Goal: Task Accomplishment & Management: Use online tool/utility

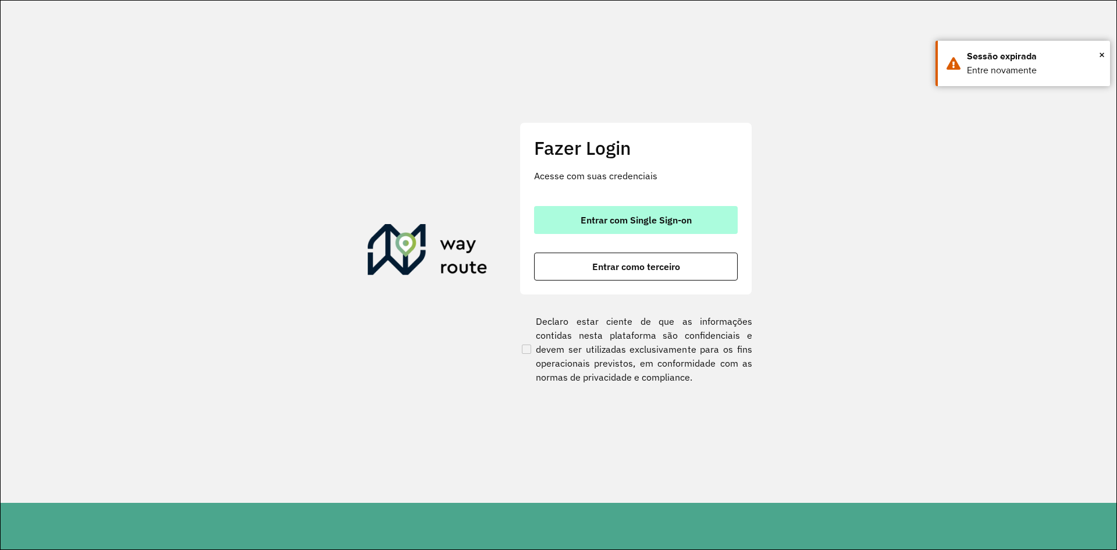
click at [610, 213] on button "Entrar com Single Sign-on" at bounding box center [636, 220] width 204 height 28
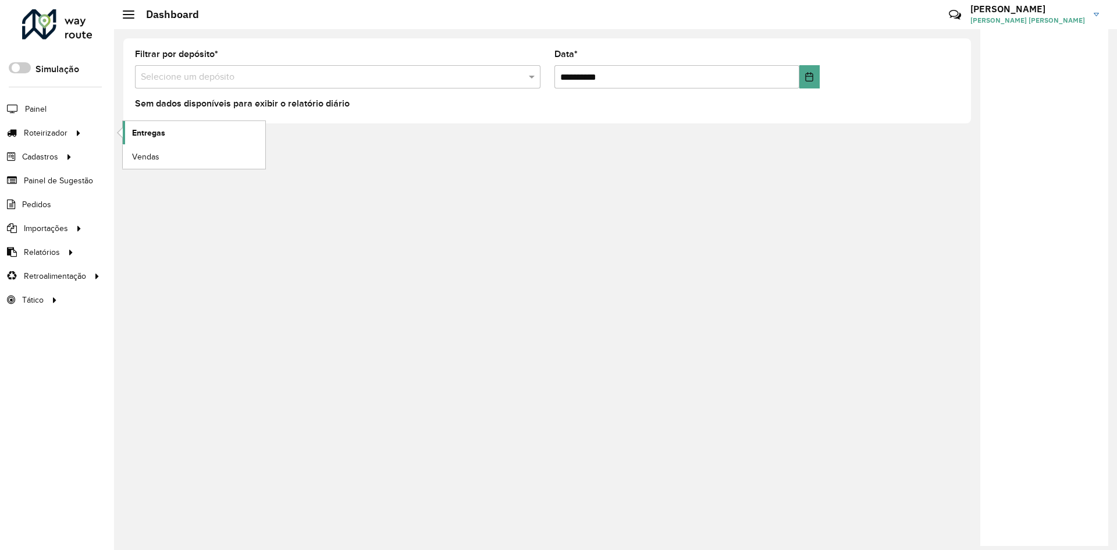
click at [167, 132] on link "Entregas" at bounding box center [194, 132] width 143 height 23
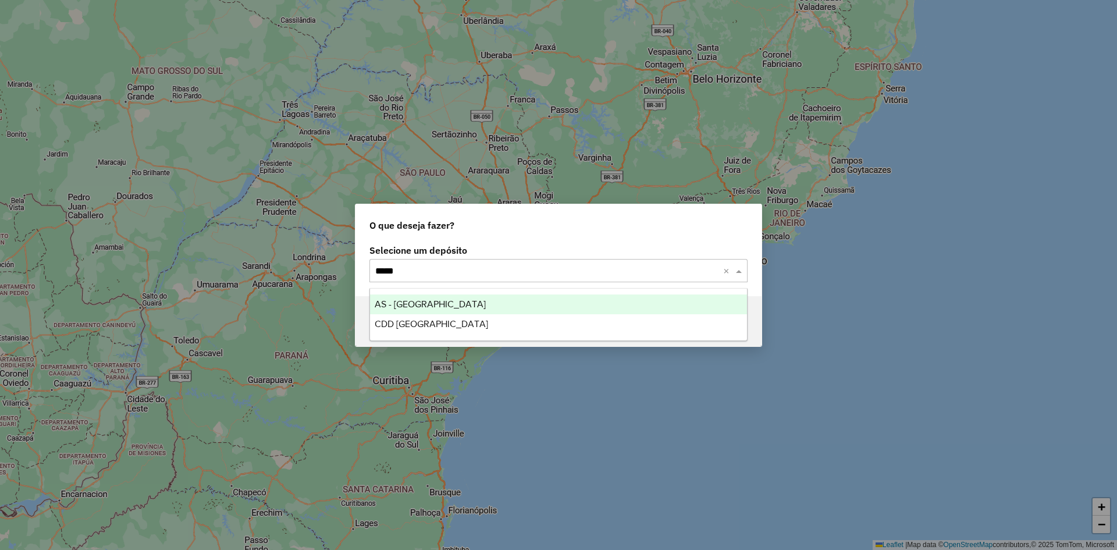
type input "******"
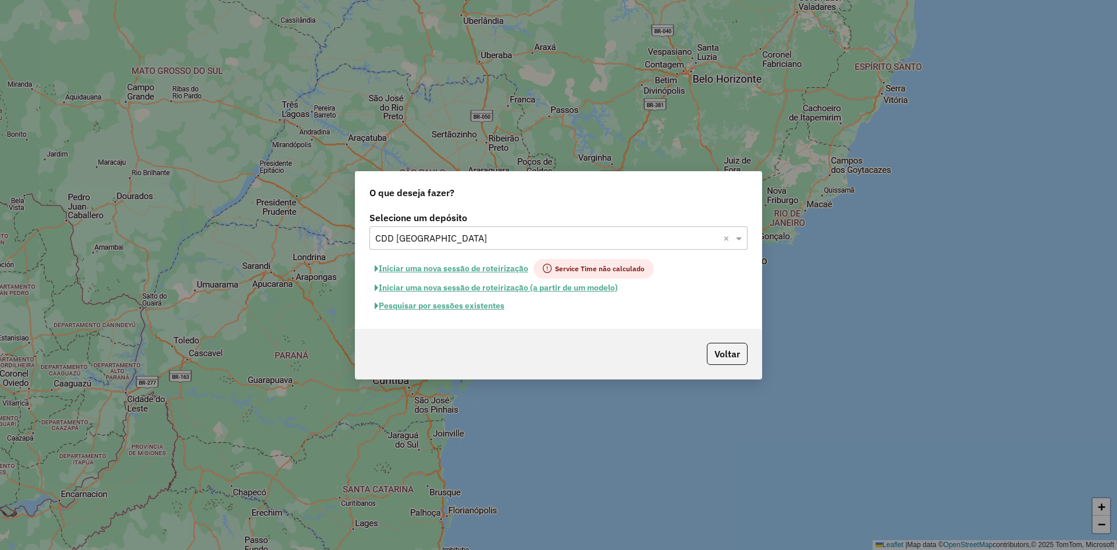
click at [468, 302] on button "Pesquisar por sessões existentes" at bounding box center [439, 306] width 140 height 18
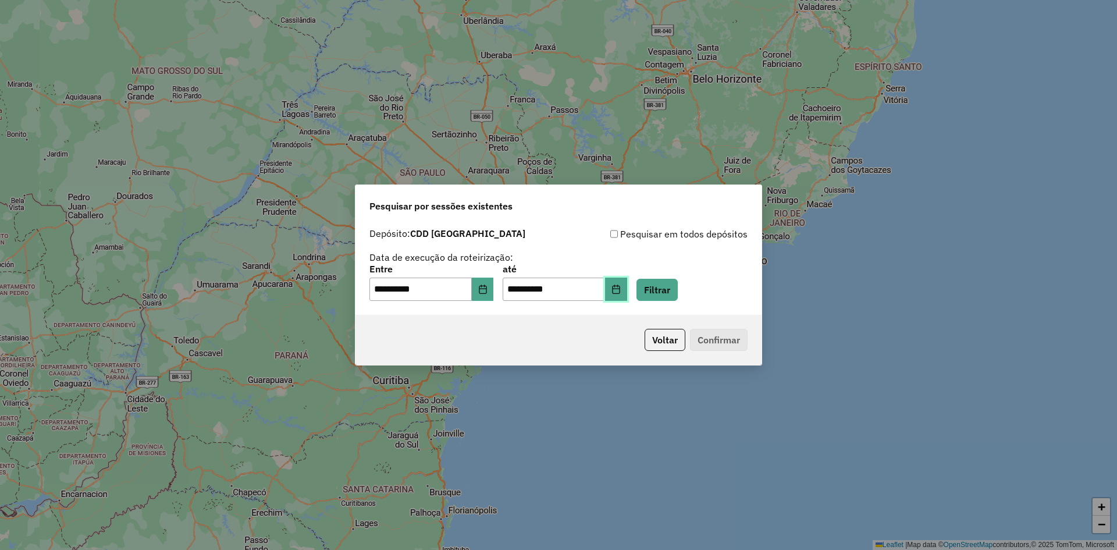
click at [620, 289] on icon "Choose Date" at bounding box center [616, 289] width 8 height 9
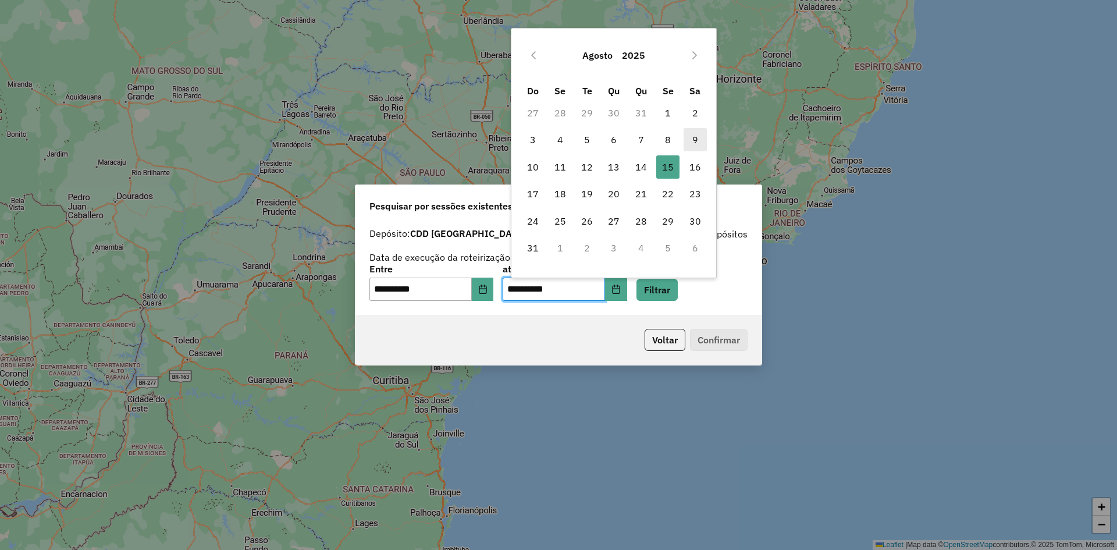
click at [692, 139] on span "9" at bounding box center [695, 139] width 23 height 23
type input "**********"
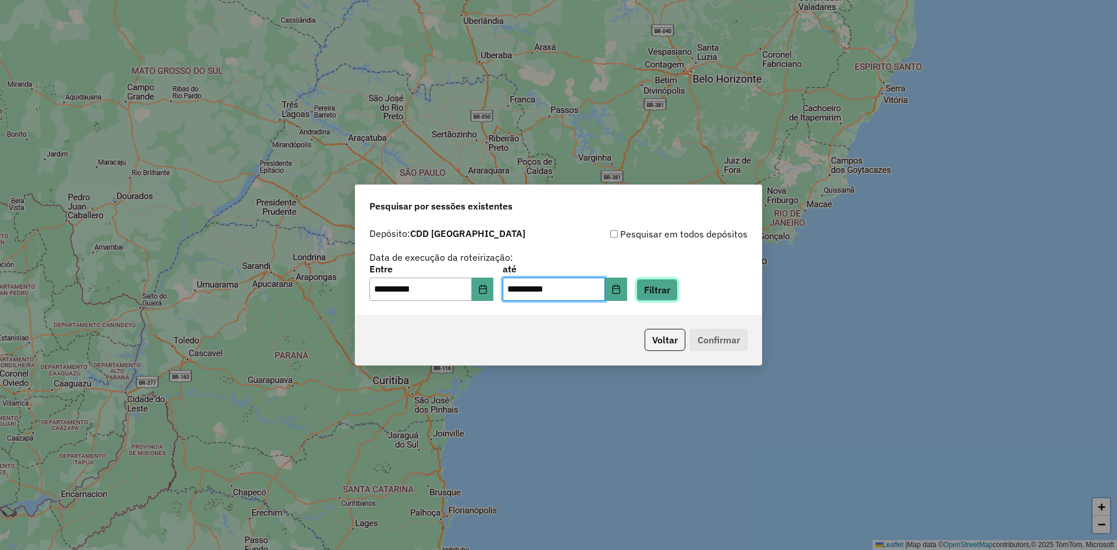
click at [676, 294] on button "Filtrar" at bounding box center [657, 290] width 41 height 22
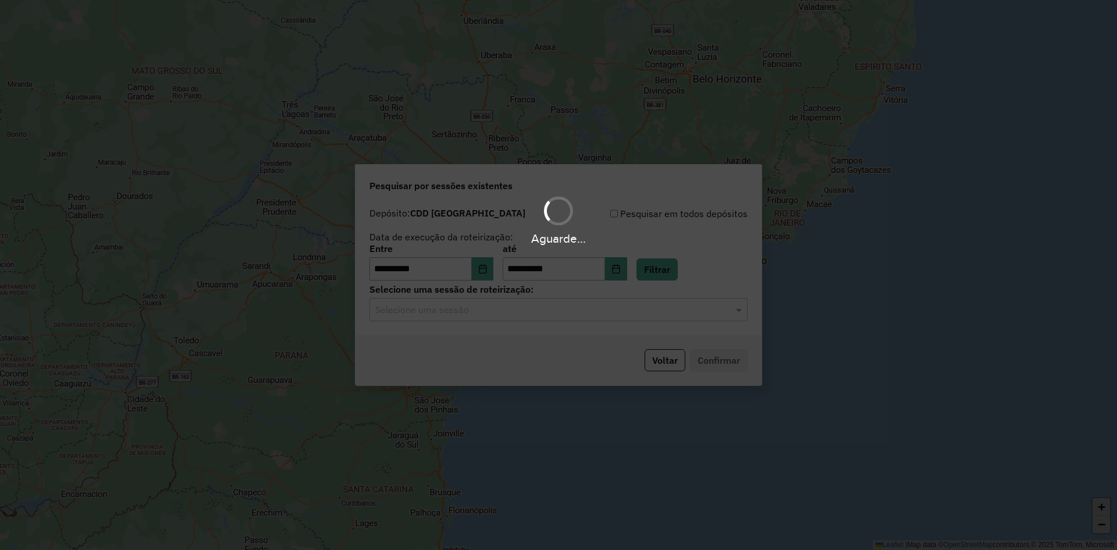
click at [557, 317] on hb-app "**********" at bounding box center [558, 275] width 1117 height 550
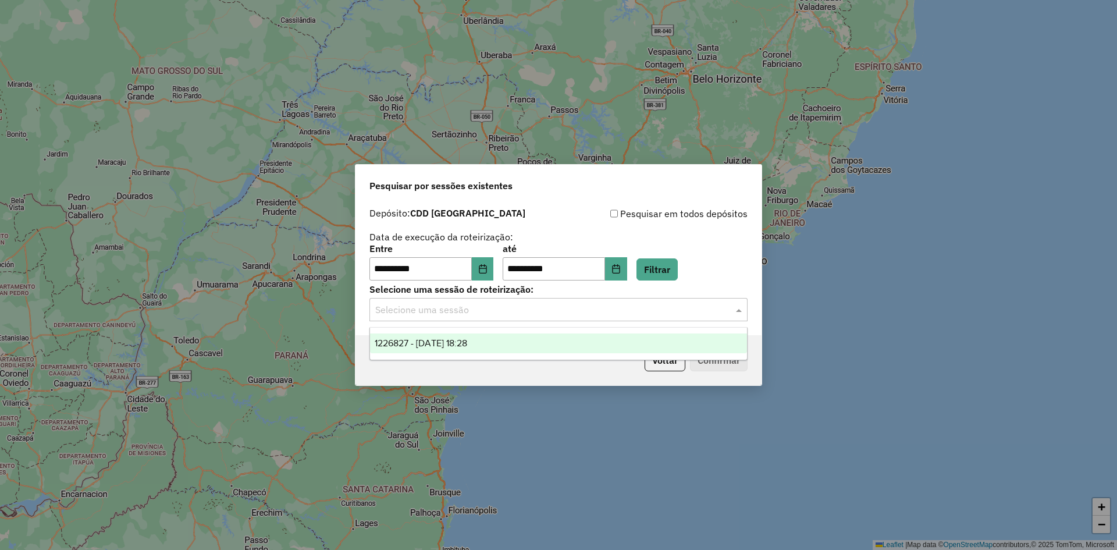
click at [557, 317] on div "Selecione uma sessão" at bounding box center [558, 309] width 378 height 23
click at [541, 336] on div "1226827 - 09/08/2025 18:28" at bounding box center [558, 343] width 377 height 20
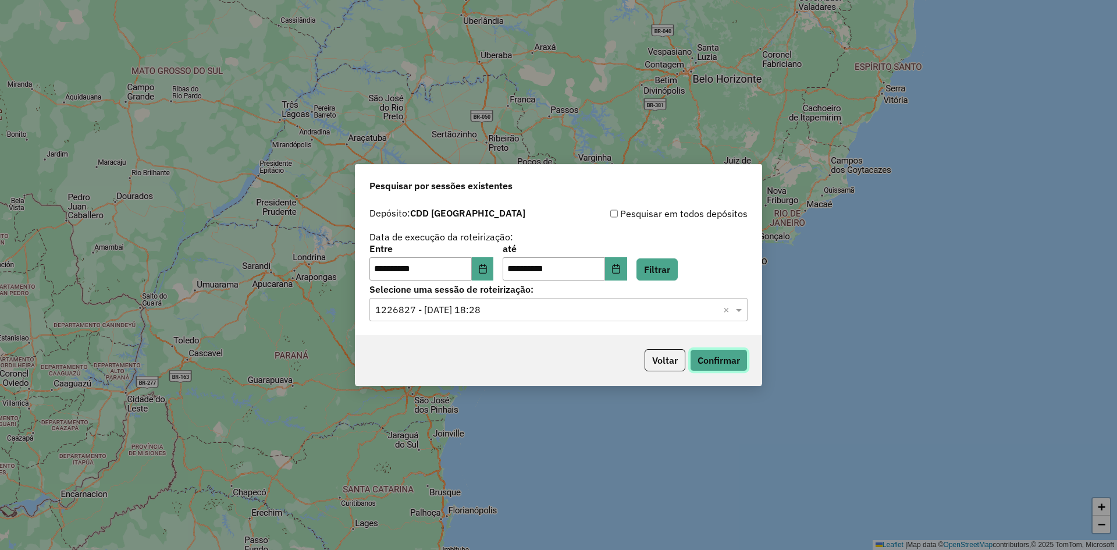
click at [706, 358] on button "Confirmar" at bounding box center [719, 360] width 58 height 22
click at [494, 267] on button "Choose Date" at bounding box center [483, 268] width 22 height 23
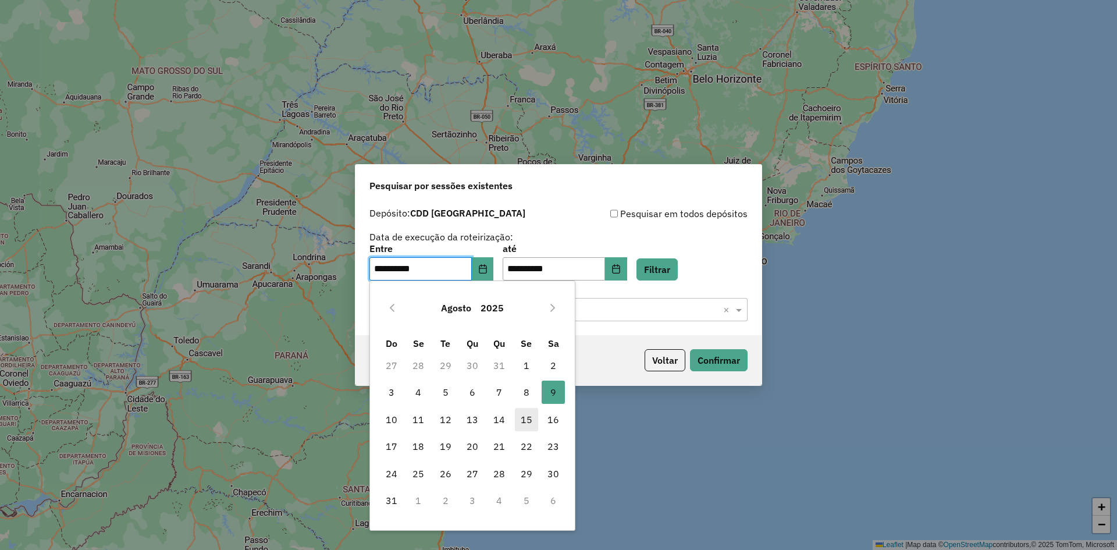
click at [531, 418] on span "15" at bounding box center [526, 419] width 23 height 23
type input "**********"
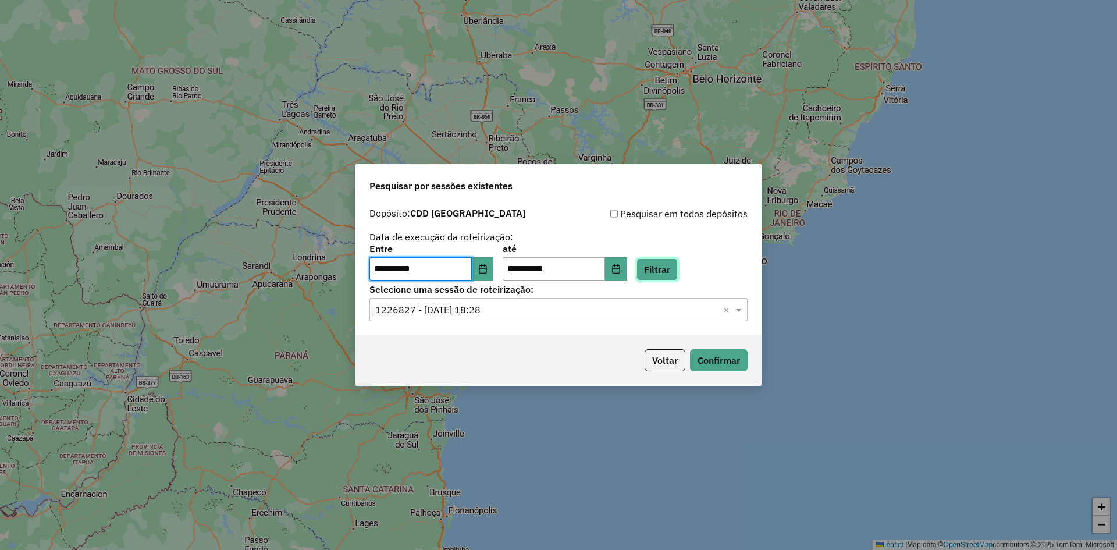
click at [671, 275] on button "Filtrar" at bounding box center [657, 269] width 41 height 22
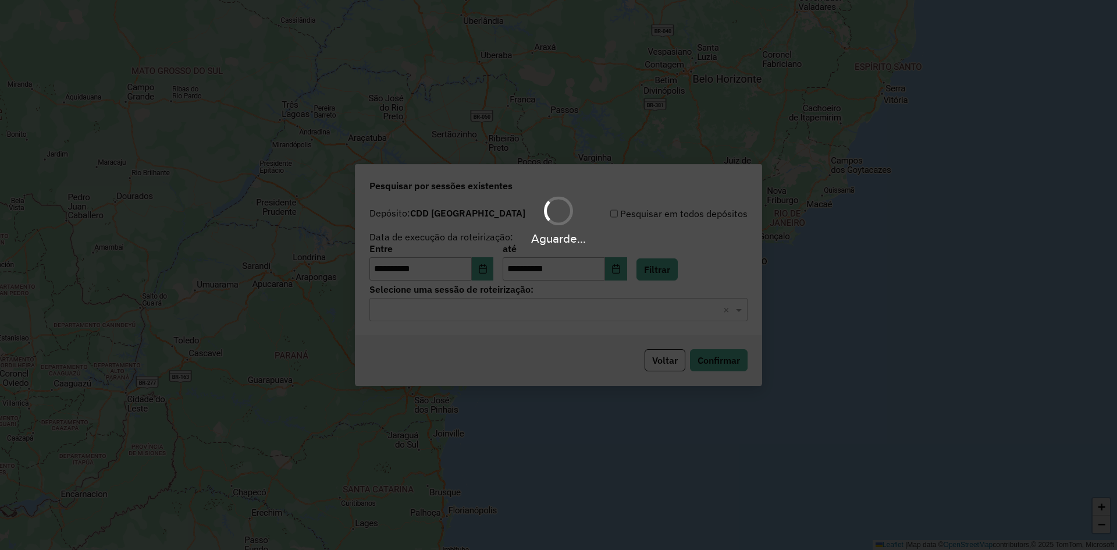
click at [570, 312] on hb-app "**********" at bounding box center [558, 275] width 1117 height 550
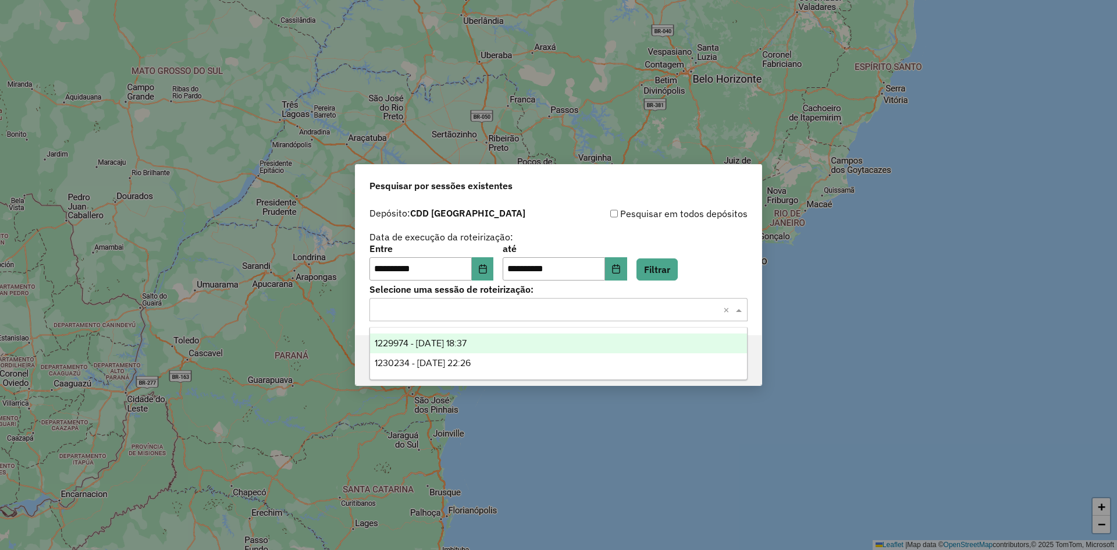
click at [570, 312] on input "text" at bounding box center [546, 310] width 343 height 14
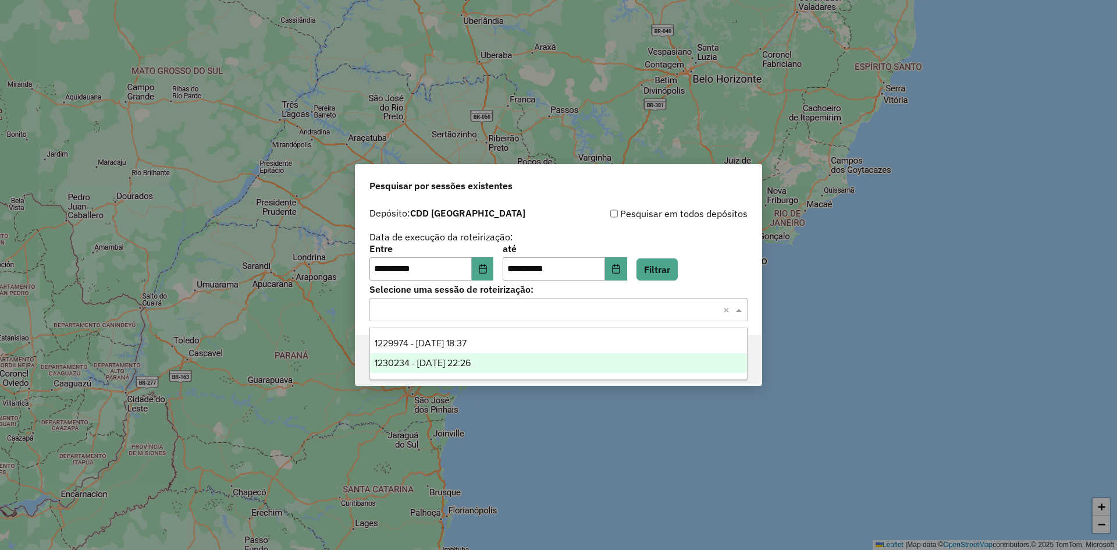
click at [544, 362] on div "1230234 - 15/08/2025 22:26" at bounding box center [558, 363] width 377 height 20
click at [538, 314] on input "text" at bounding box center [546, 310] width 343 height 14
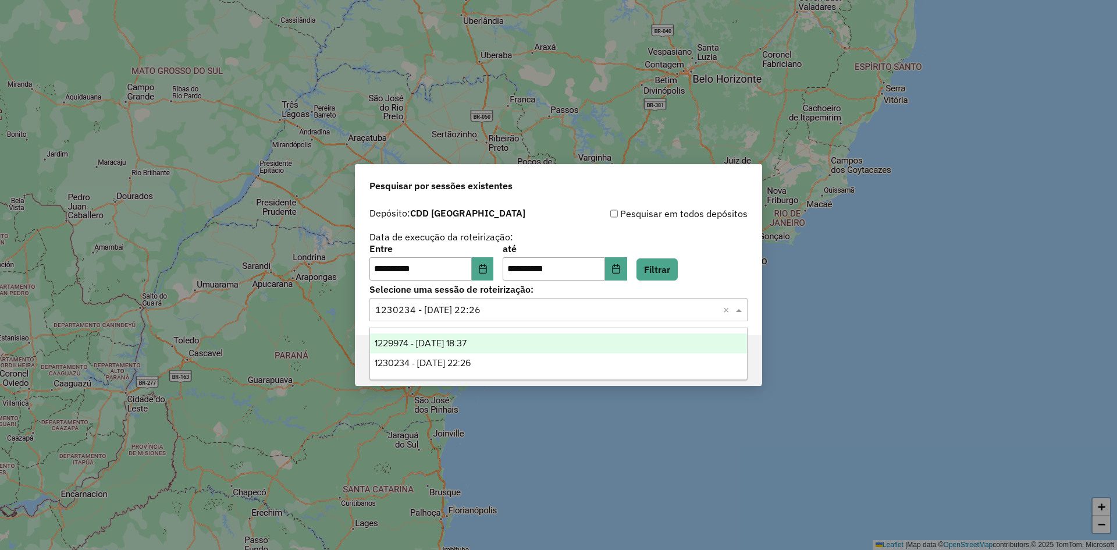
click at [532, 341] on div "1229974 - 15/08/2025 18:37" at bounding box center [558, 343] width 377 height 20
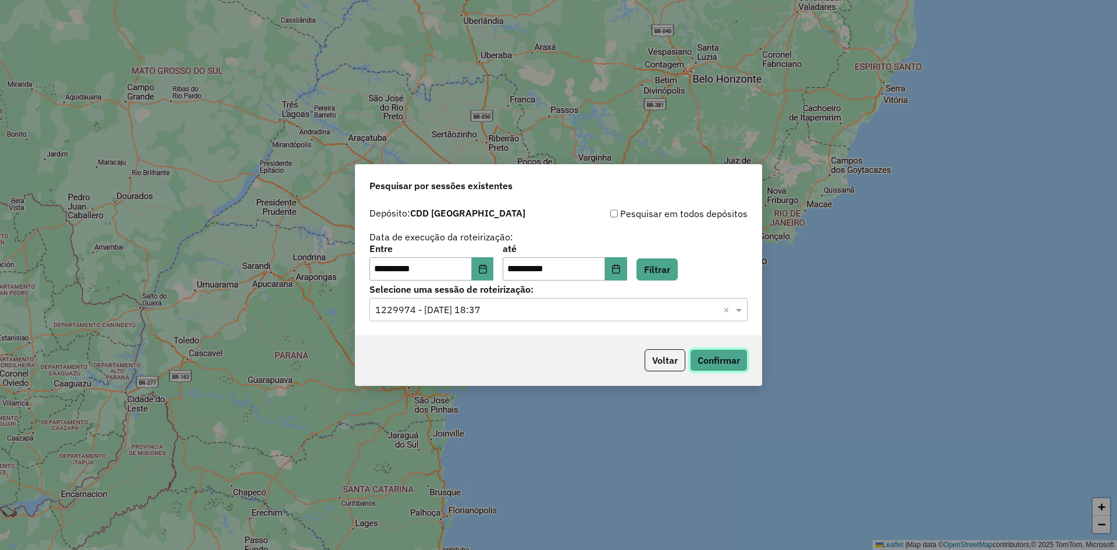
click at [699, 357] on button "Confirmar" at bounding box center [719, 360] width 58 height 22
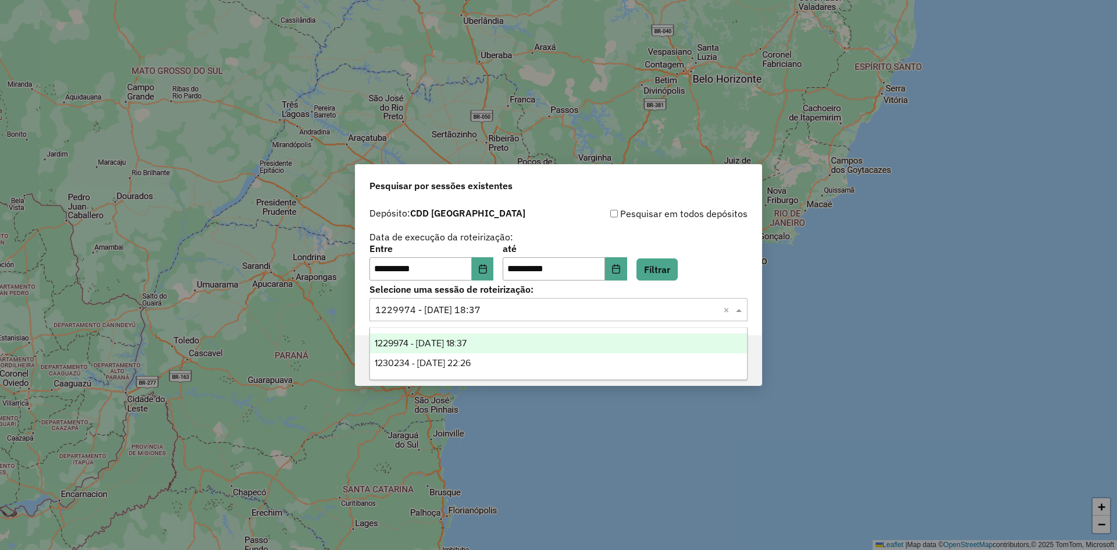
click at [525, 314] on input "text" at bounding box center [546, 310] width 343 height 14
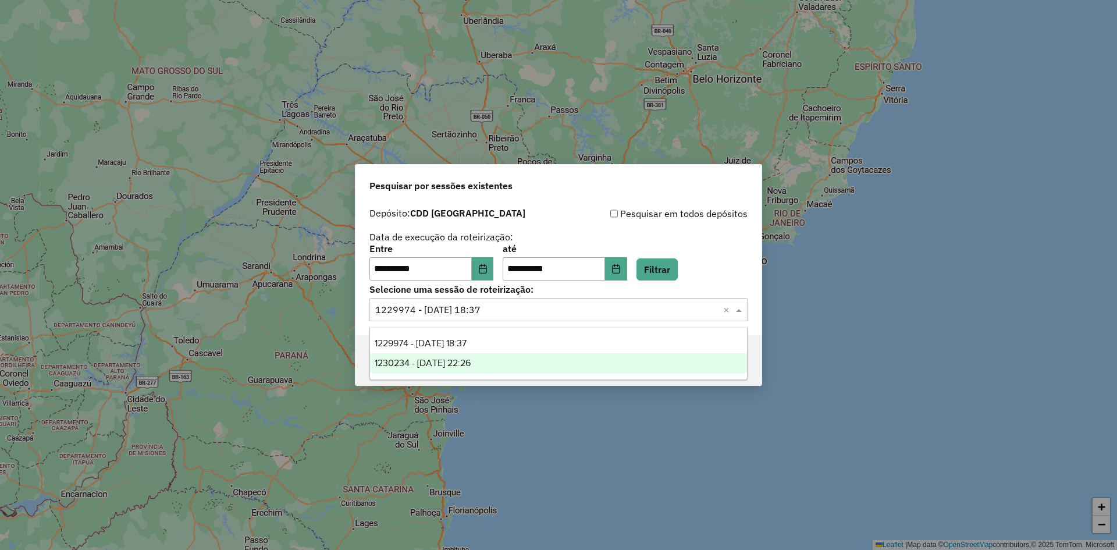
click at [525, 365] on div "1230234 - 15/08/2025 22:26" at bounding box center [558, 363] width 377 height 20
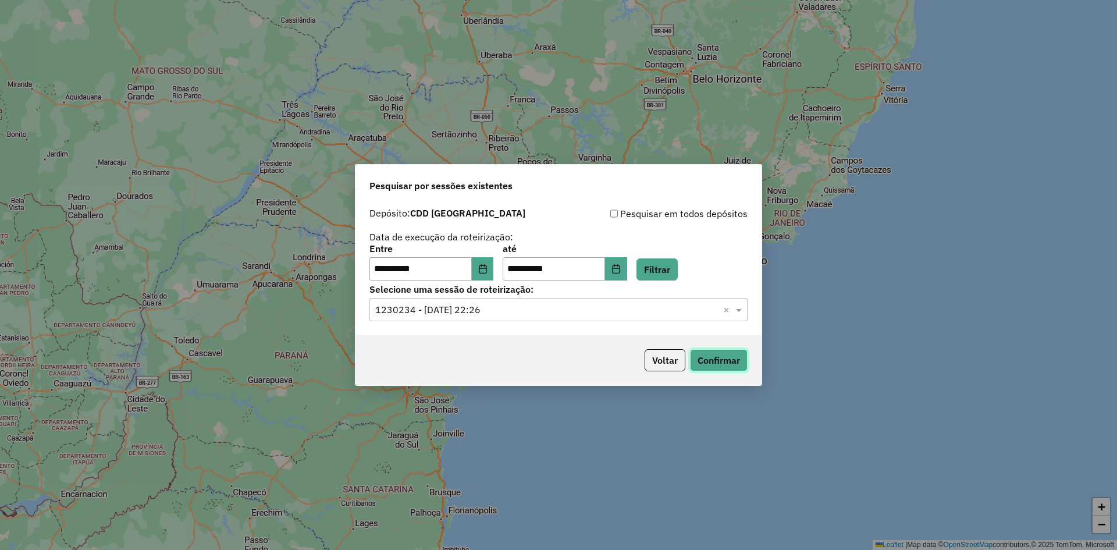
click at [714, 351] on button "Confirmar" at bounding box center [719, 360] width 58 height 22
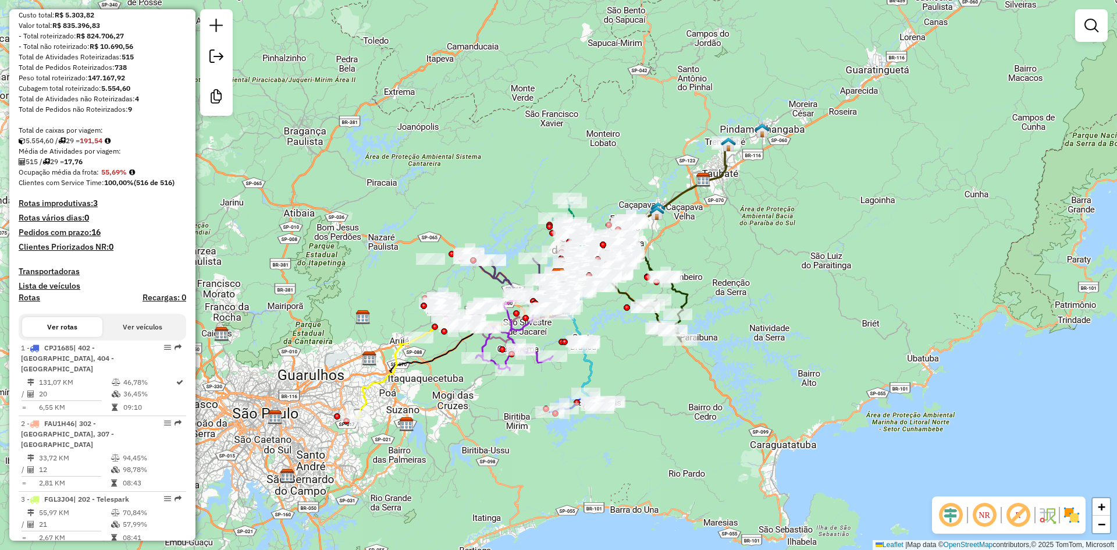
scroll to position [172, 0]
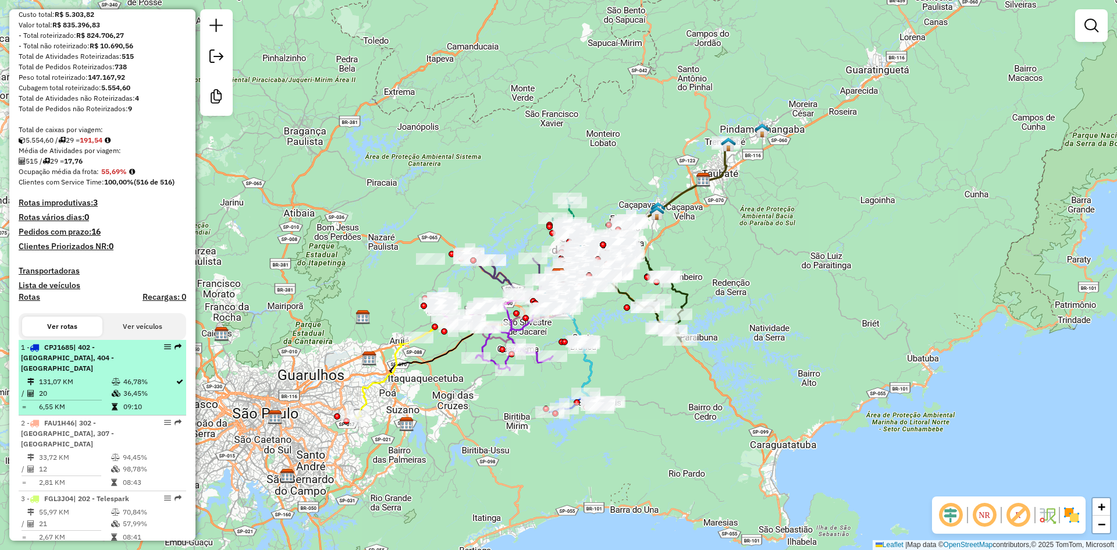
click at [114, 361] on span "| 402 - Salesópolis, 404 - Santa Branca" at bounding box center [67, 358] width 93 height 30
select select "**********"
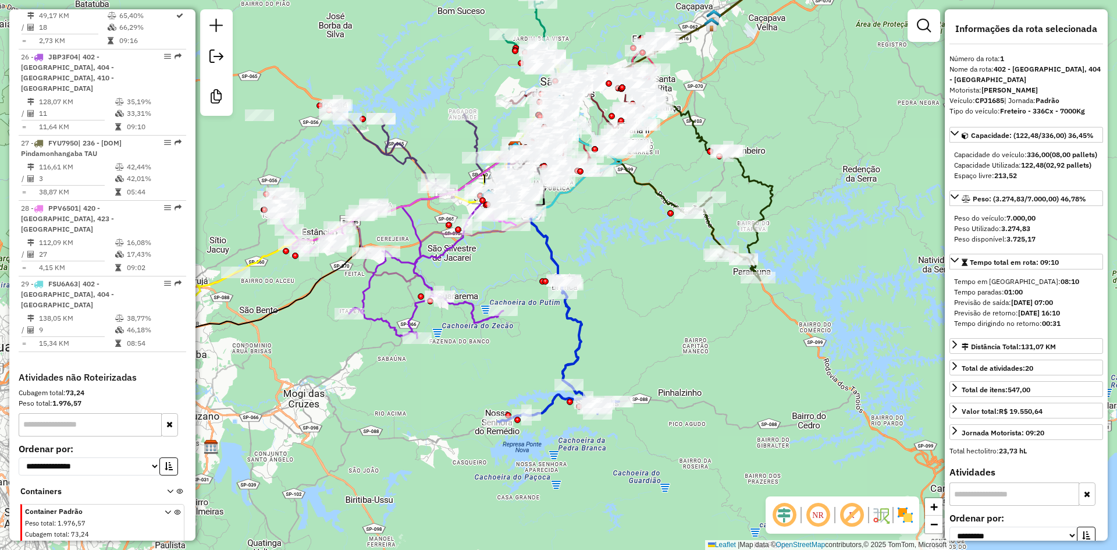
scroll to position [2199, 0]
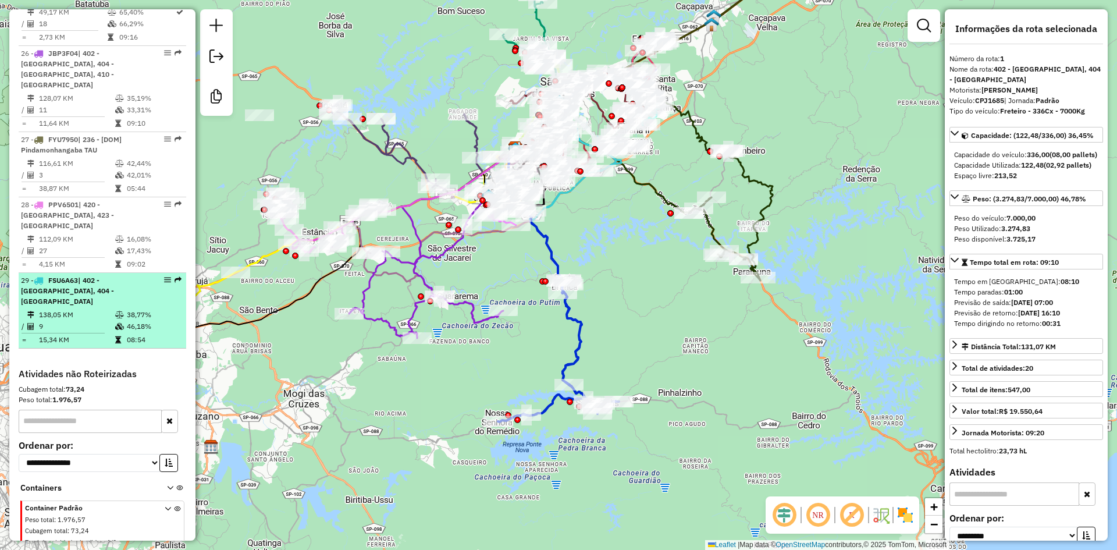
click at [91, 278] on span "| 402 - Salesópolis, 404 - Santa Branca" at bounding box center [67, 291] width 93 height 30
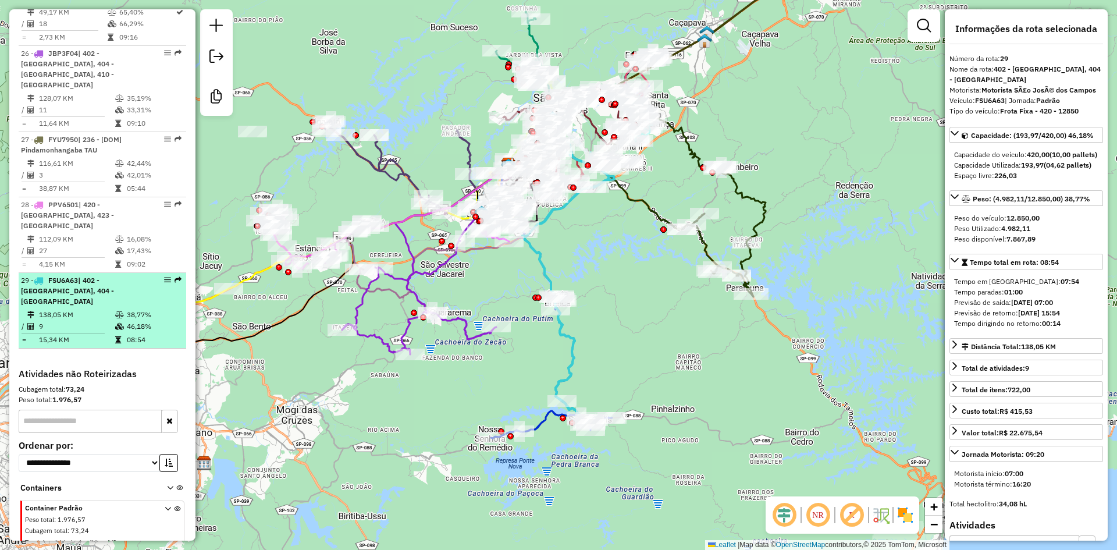
click at [97, 290] on span "| 402 - Salesópolis, 404 - Santa Branca" at bounding box center [67, 291] width 93 height 30
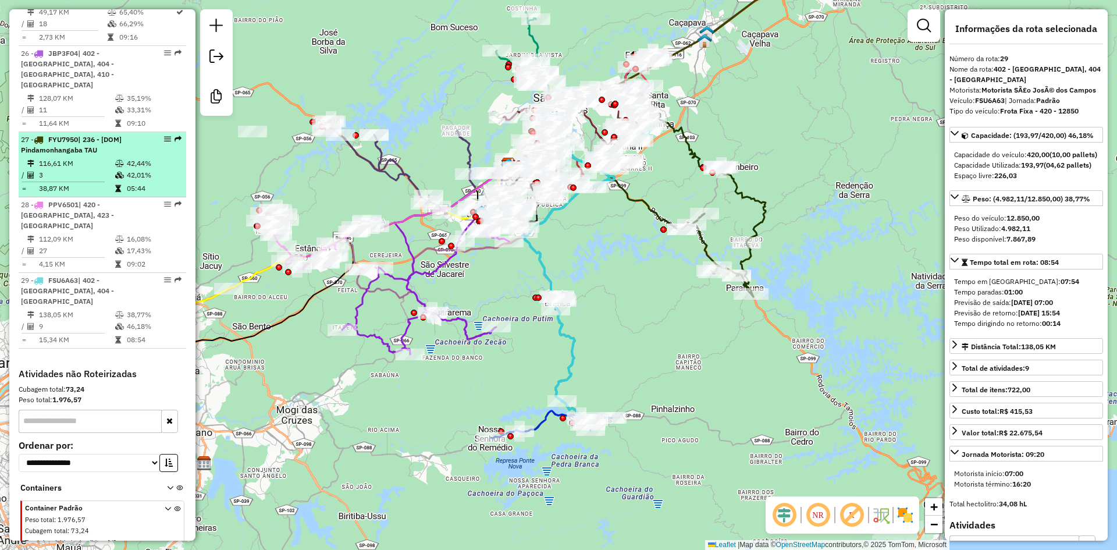
click at [63, 144] on span "FYU7950" at bounding box center [63, 139] width 30 height 9
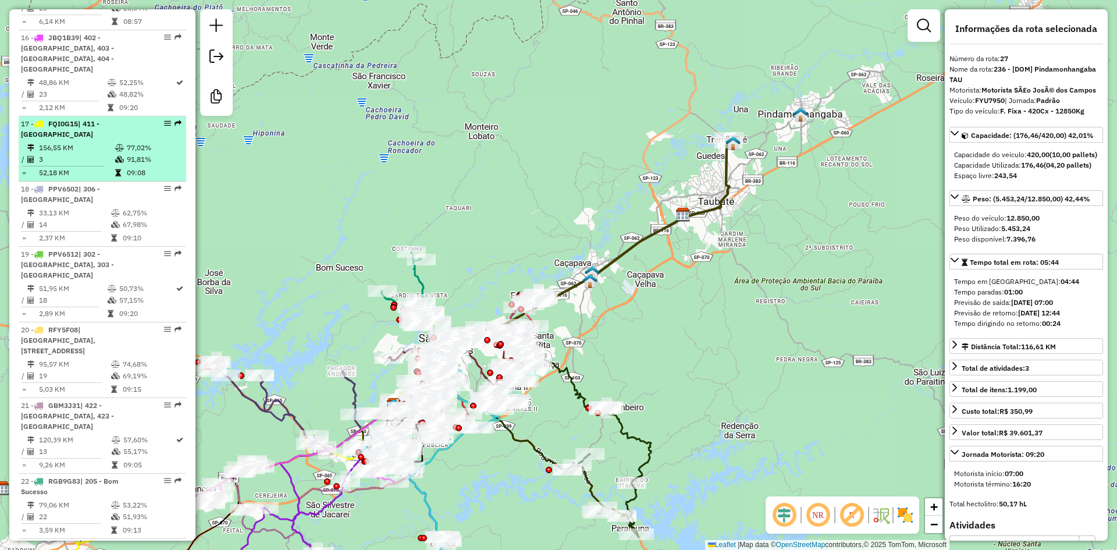
scroll to position [1430, 0]
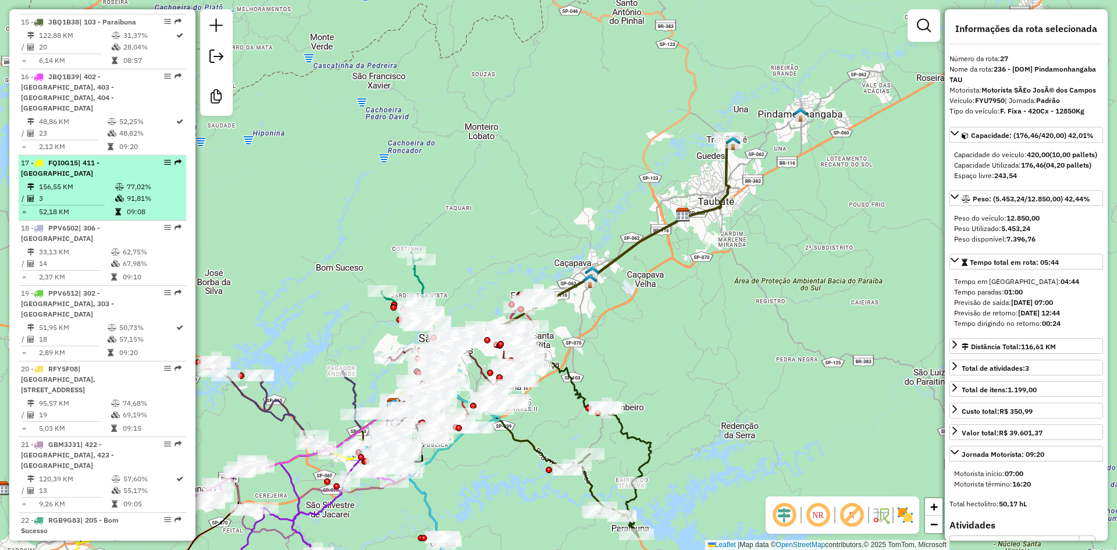
click at [91, 179] on div "17 - FQI0G15 | 411 - Santa Cruz dos Lázaros" at bounding box center [82, 168] width 123 height 21
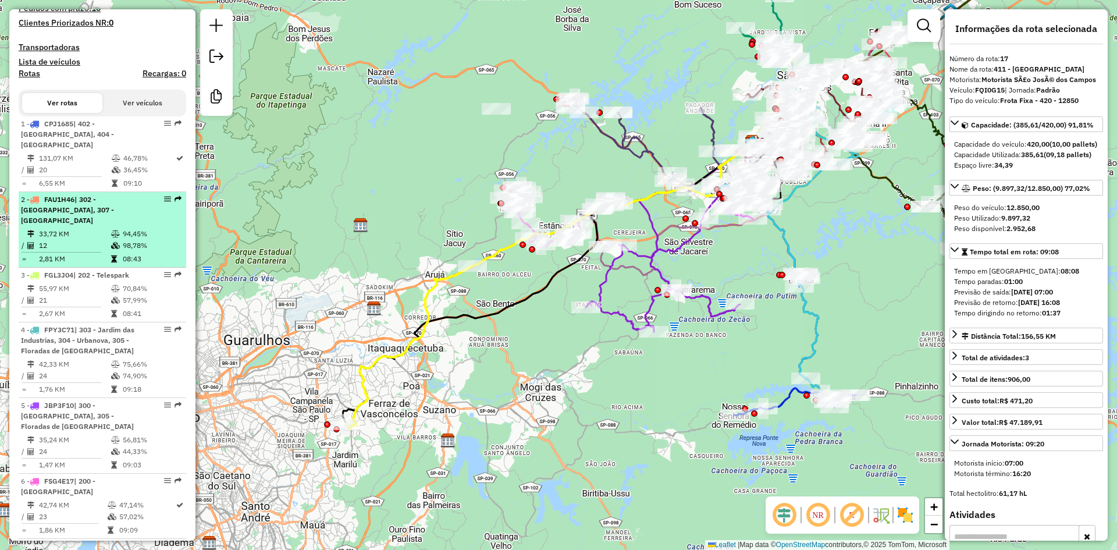
scroll to position [394, 0]
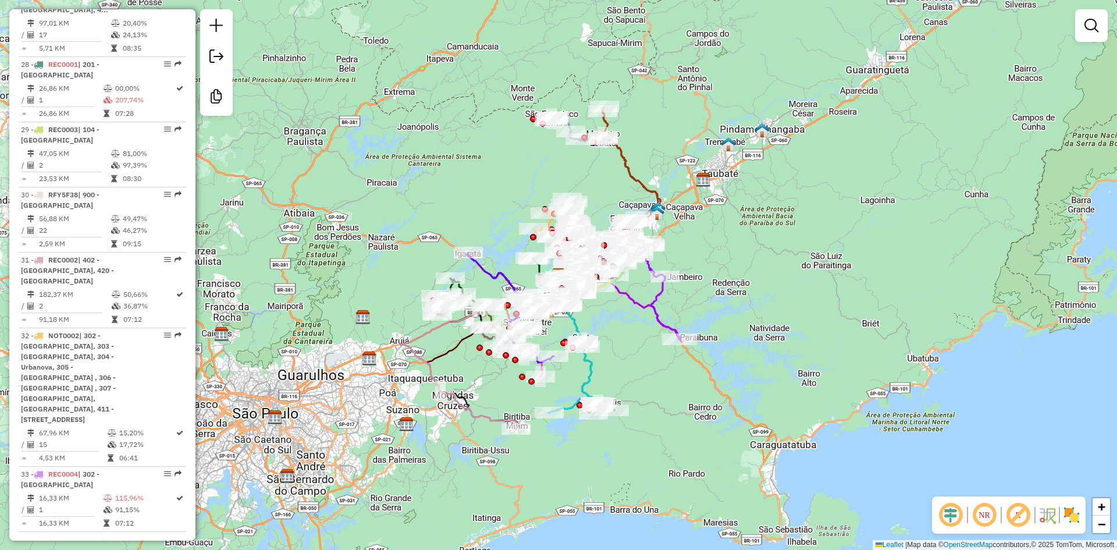
scroll to position [2565, 0]
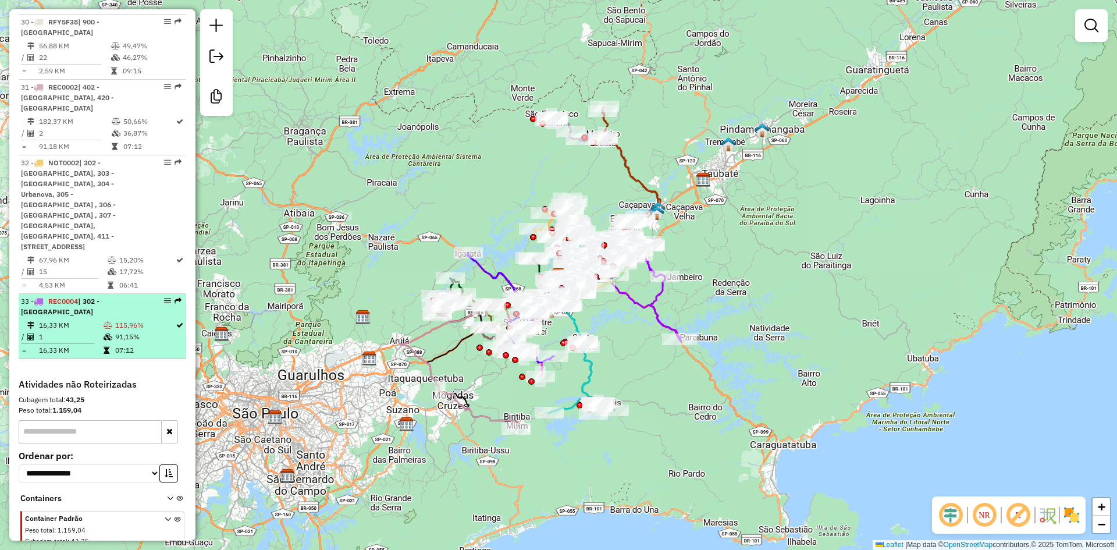
click at [104, 296] on div "33 - REC0004 | 302 - Jardim Morumbi" at bounding box center [82, 306] width 123 height 21
select select "**********"
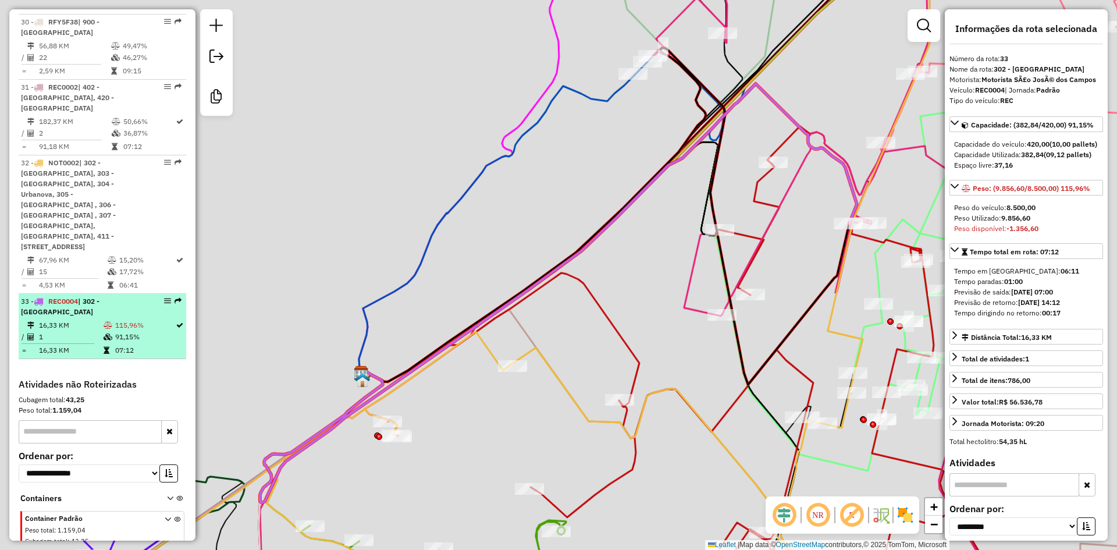
click at [77, 297] on span "REC0004" at bounding box center [63, 301] width 30 height 9
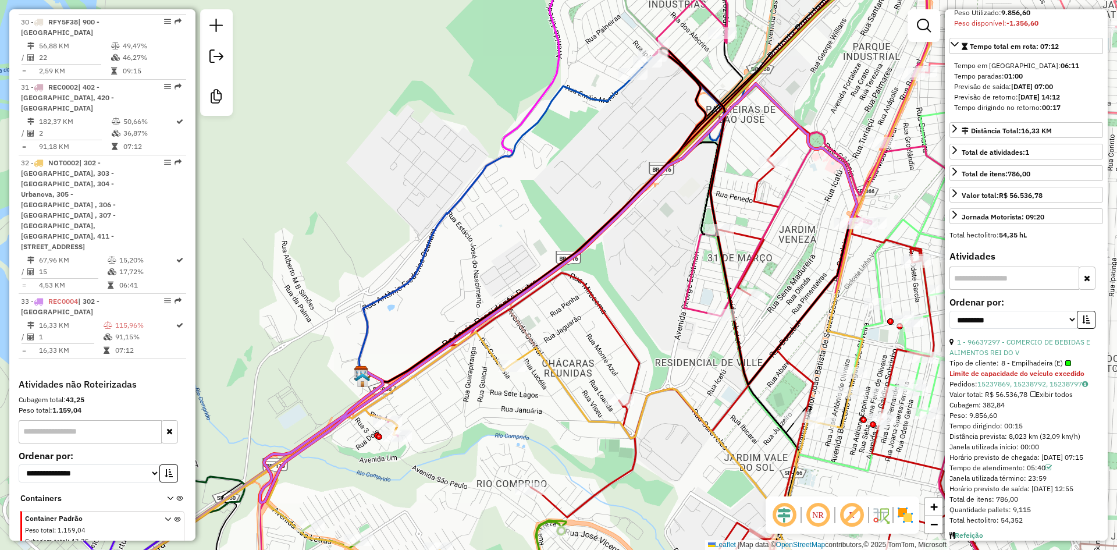
scroll to position [267, 0]
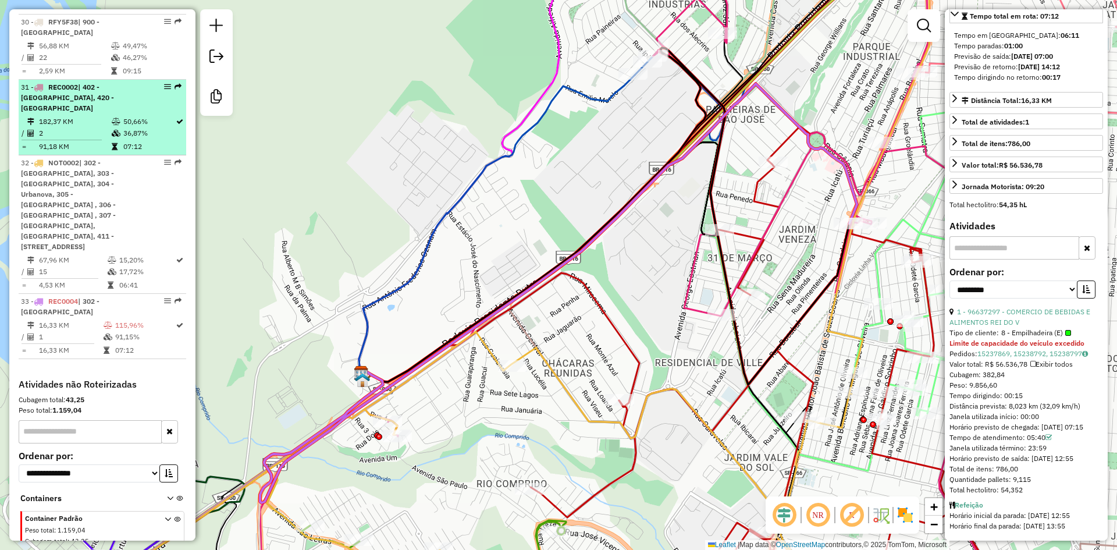
click at [83, 116] on td "182,37 KM" at bounding box center [74, 122] width 73 height 12
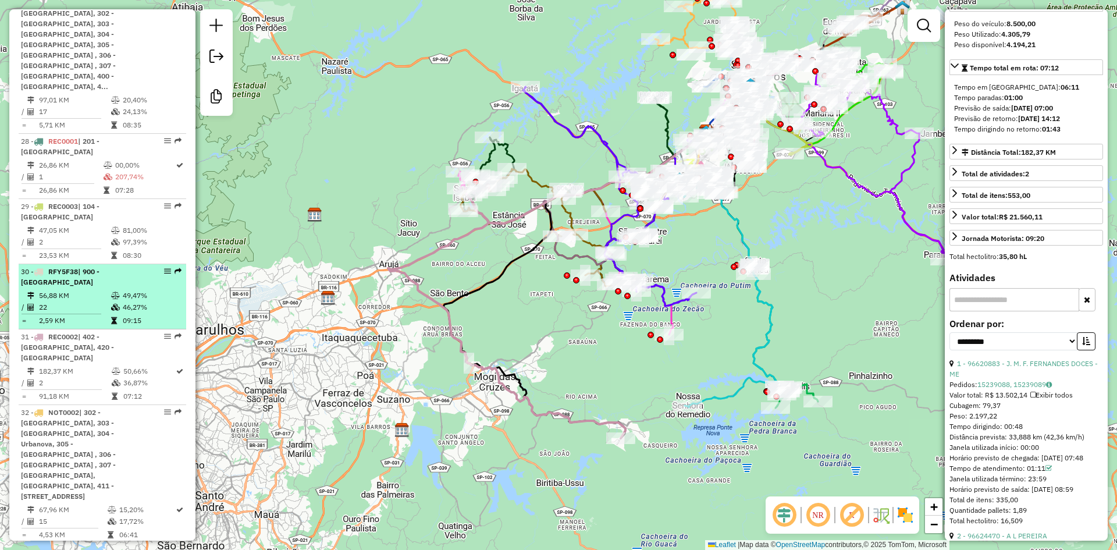
scroll to position [2314, 0]
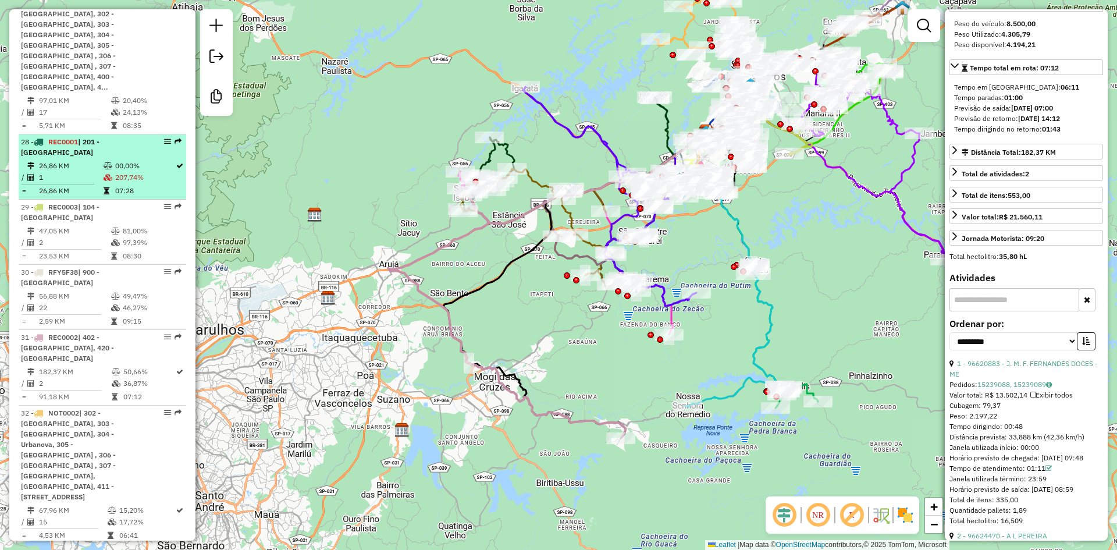
click at [72, 160] on td "26,86 KM" at bounding box center [70, 166] width 65 height 12
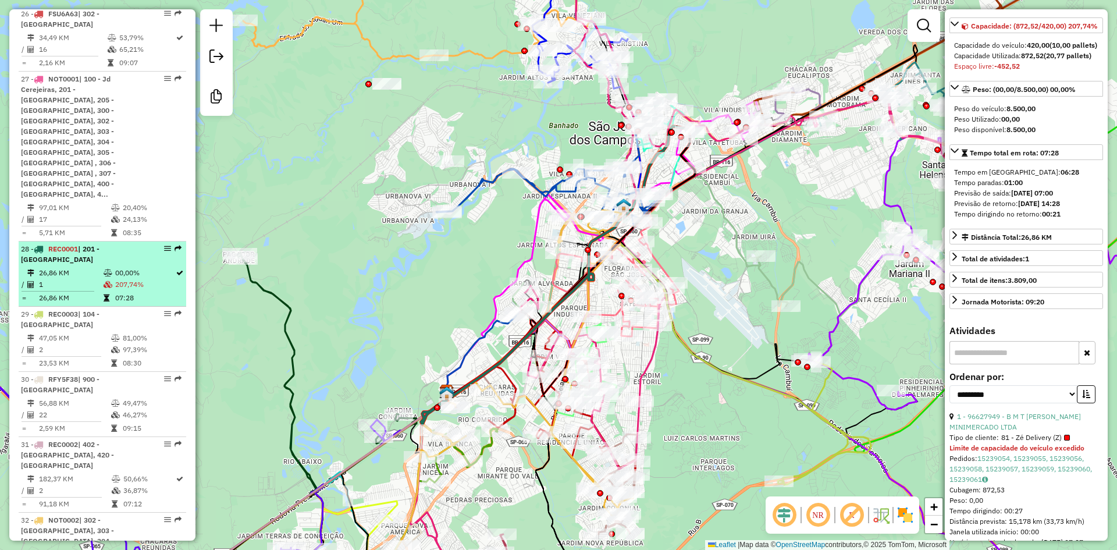
scroll to position [2207, 0]
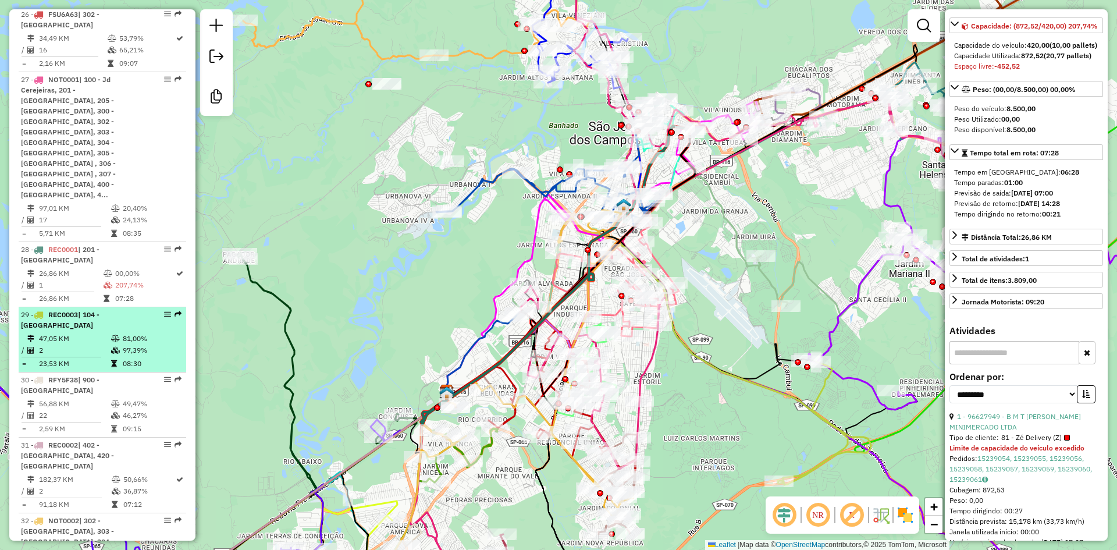
click at [99, 310] on span "| 104 - Jardim Uirá" at bounding box center [60, 319] width 79 height 19
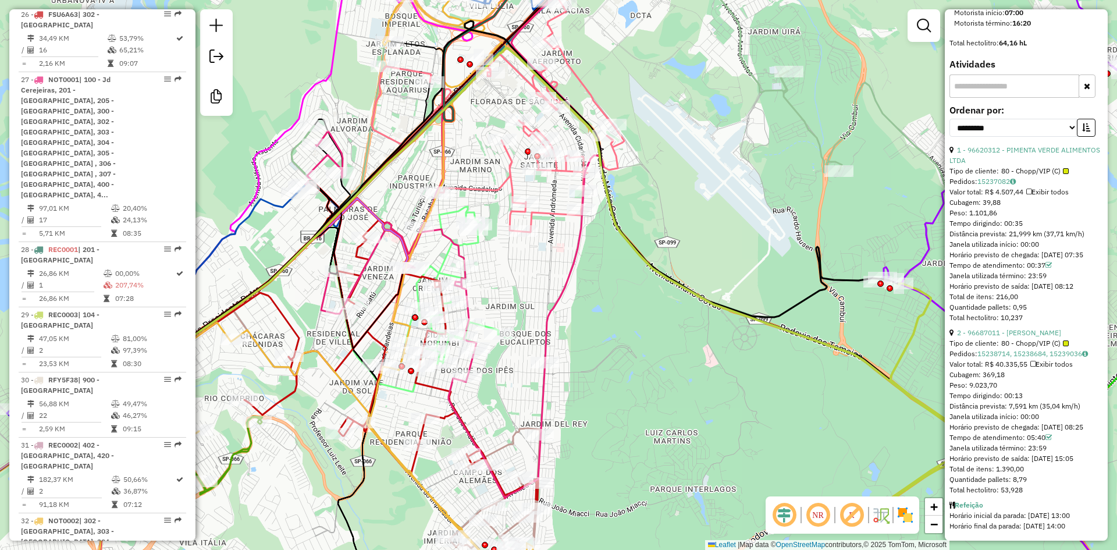
scroll to position [492, 0]
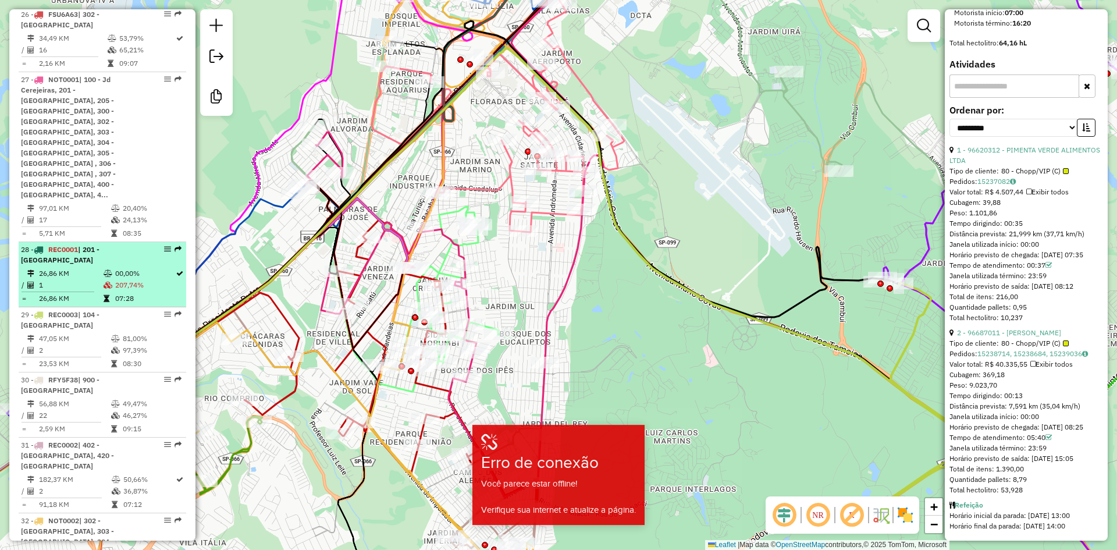
click at [90, 245] on span "| 201 - São José - Centro" at bounding box center [60, 254] width 79 height 19
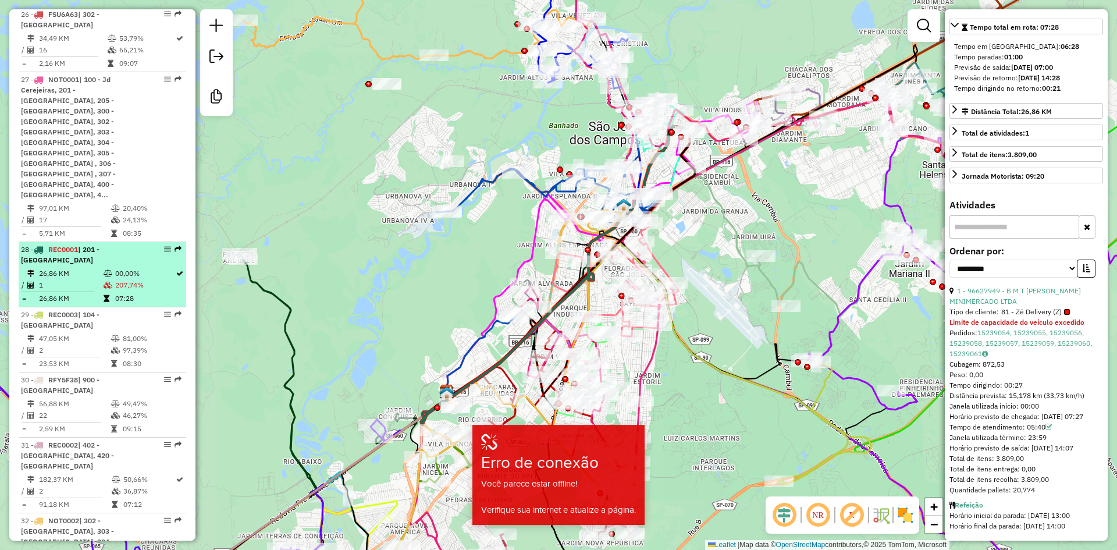
scroll to position [277, 0]
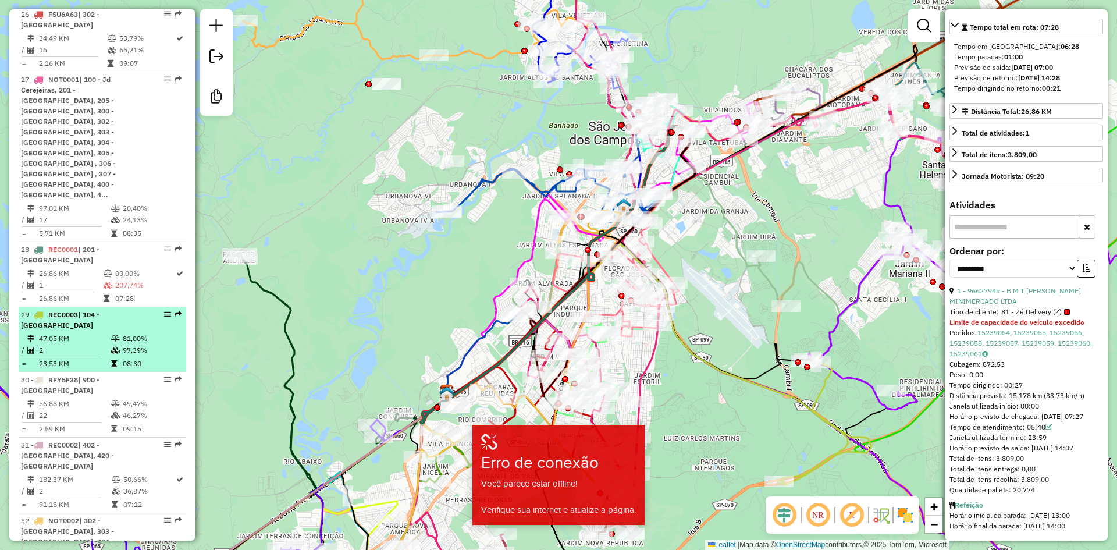
click at [105, 310] on div "29 - REC0003 | 104 - Jardim Uirá" at bounding box center [82, 320] width 123 height 21
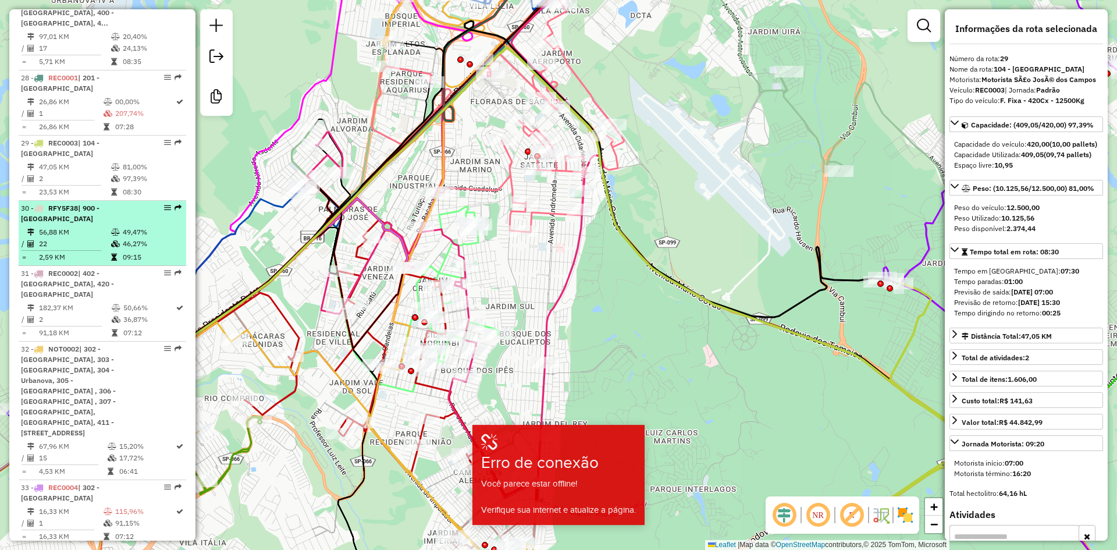
scroll to position [2384, 0]
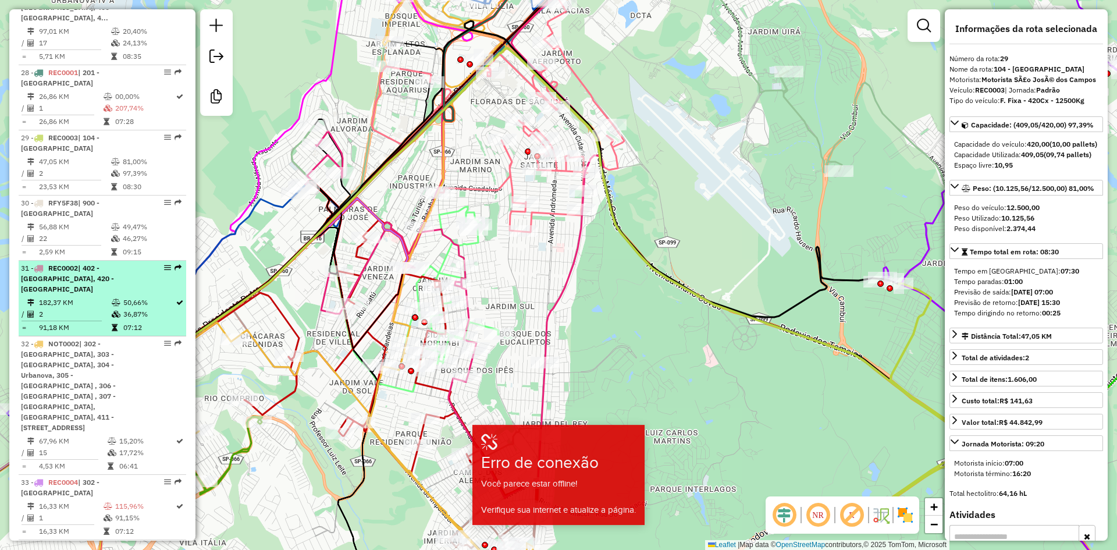
click at [116, 299] on icon at bounding box center [116, 302] width 9 height 7
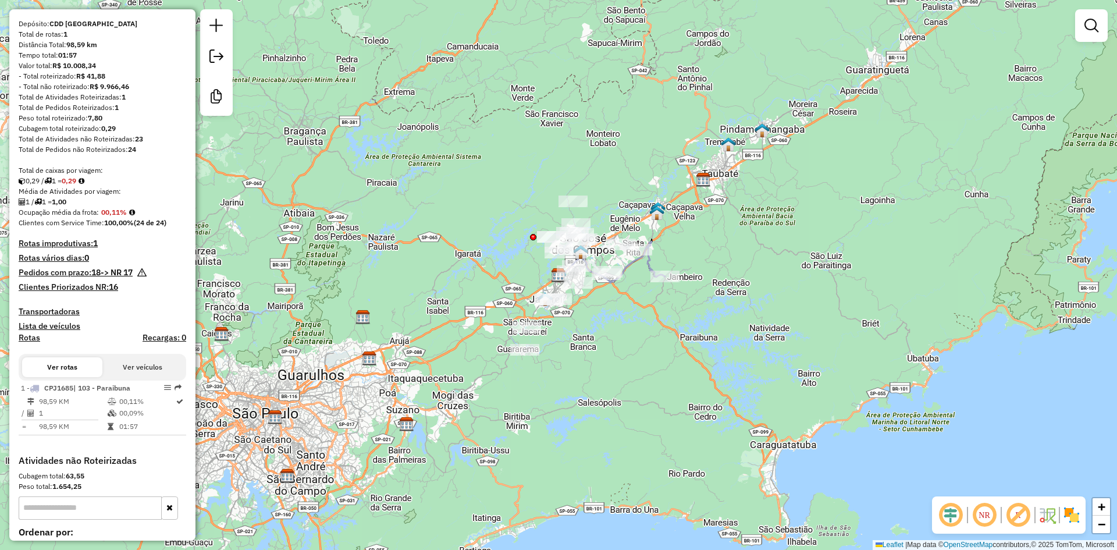
scroll to position [127, 0]
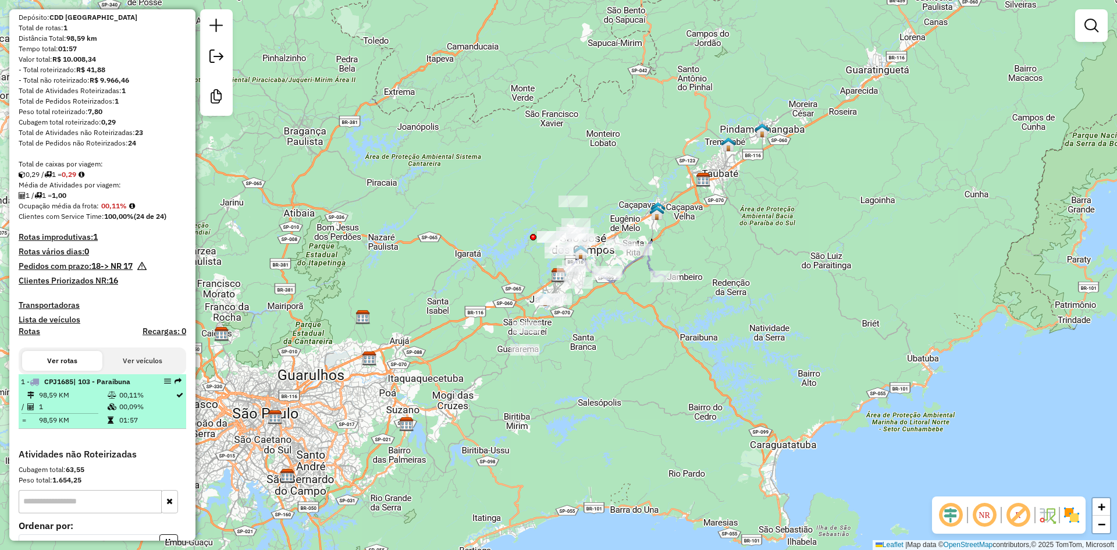
click at [125, 412] on td "00,09%" at bounding box center [147, 407] width 56 height 12
select select "**********"
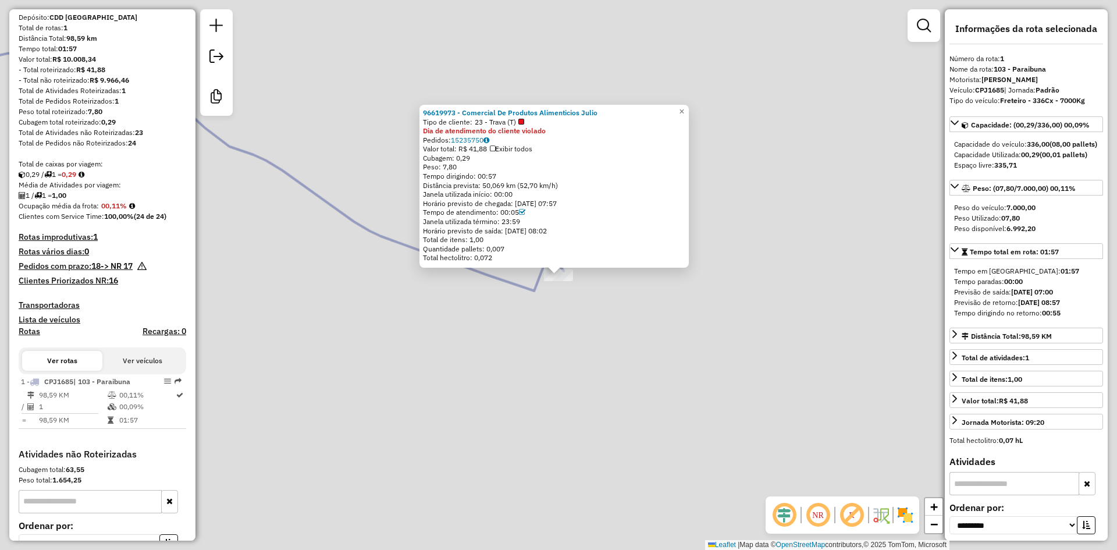
scroll to position [228, 0]
